Goal: Transaction & Acquisition: Purchase product/service

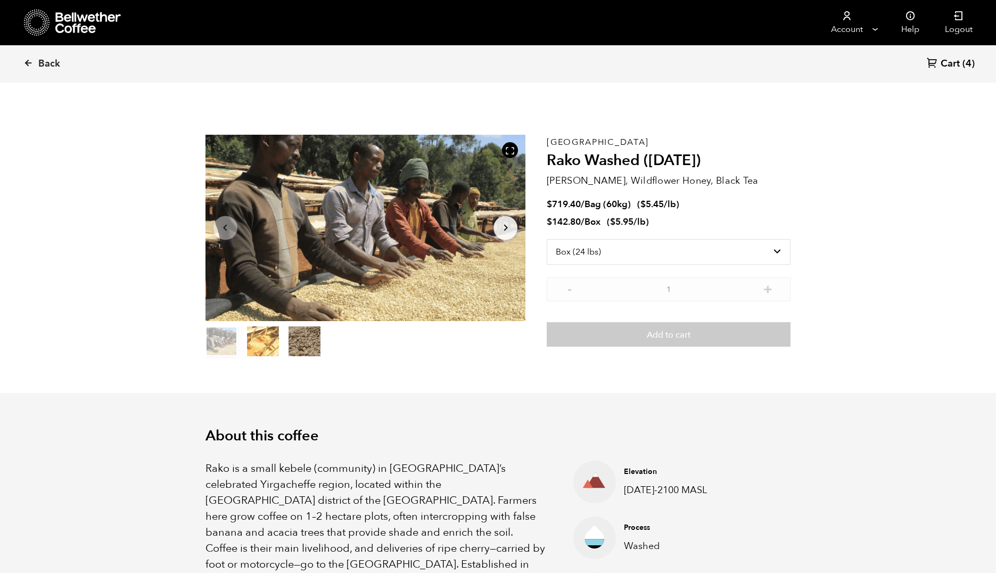
select select "box"
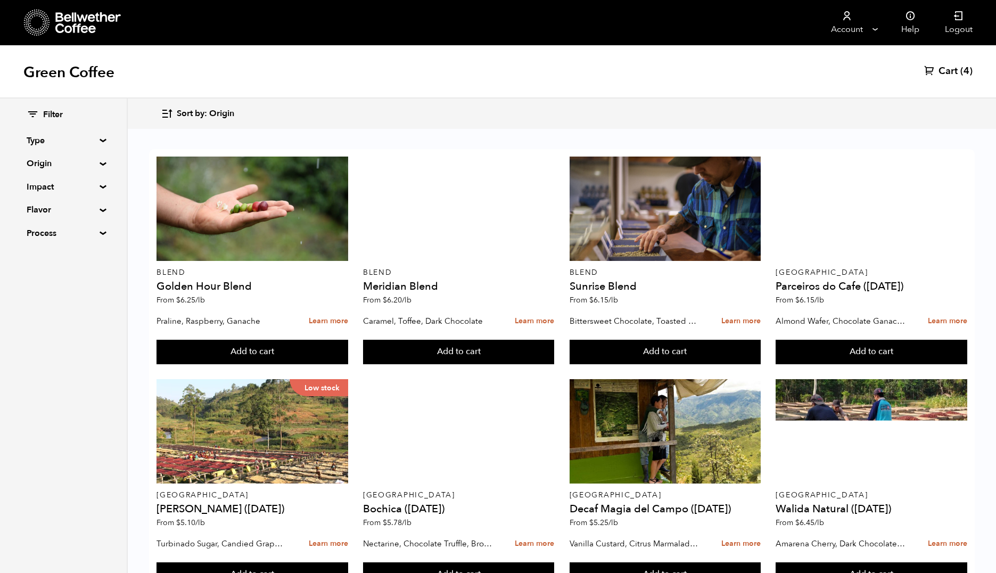
scroll to position [121, 0]
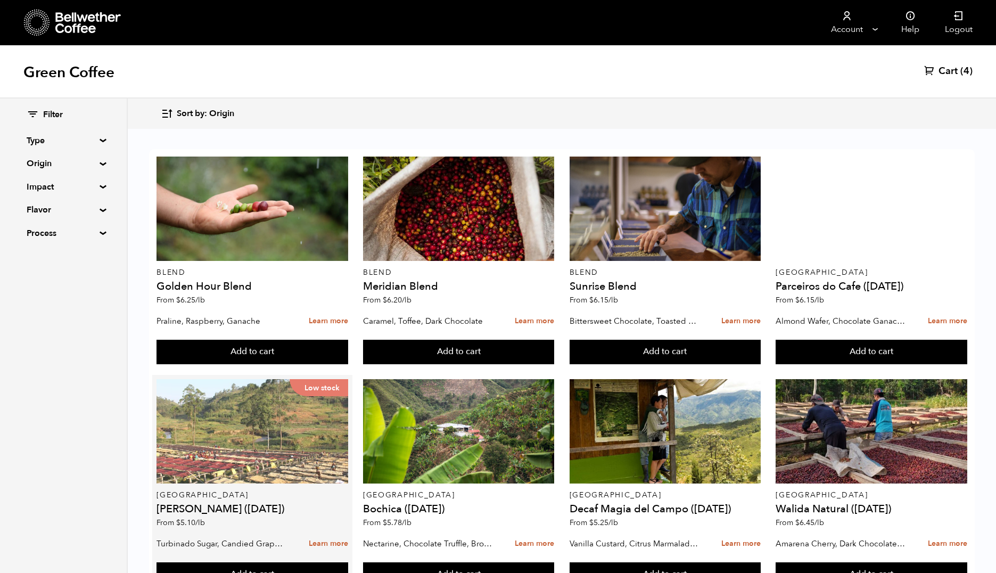
click at [275, 379] on div "Low stock" at bounding box center [252, 431] width 191 height 104
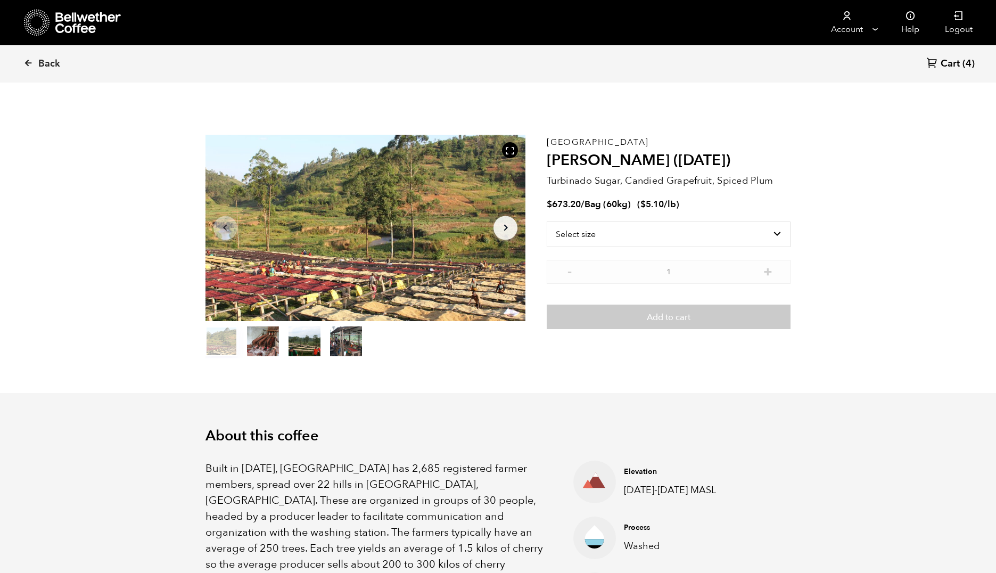
scroll to position [463, 567]
click at [663, 231] on select "Select size Bag (60kg) (132 lbs)" at bounding box center [669, 234] width 244 height 26
select select "bag-3"
click at [547, 221] on select "Select size Bag (60kg) (132 lbs)" at bounding box center [669, 234] width 244 height 26
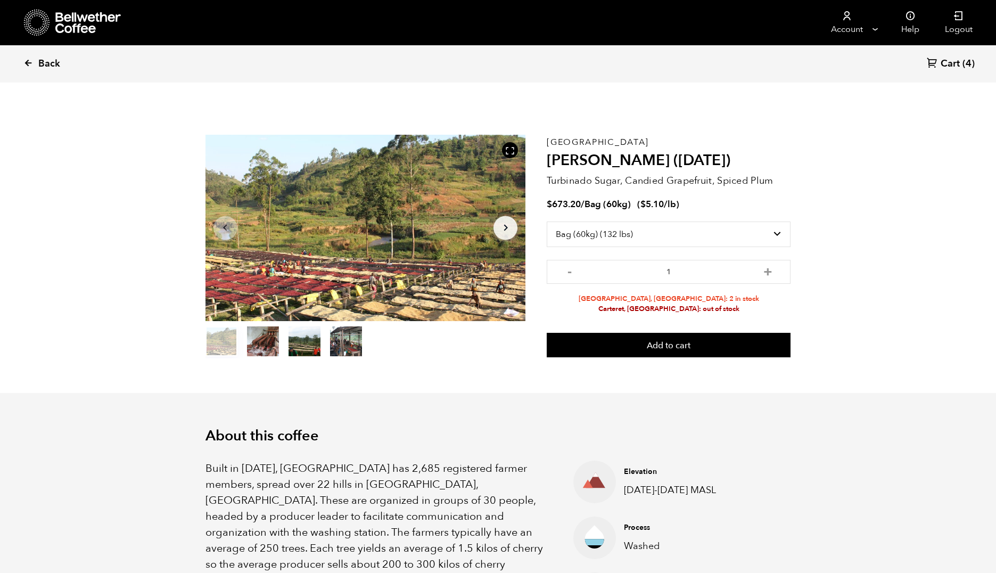
click at [43, 61] on span "Back" at bounding box center [49, 63] width 22 height 13
